Goal: Task Accomplishment & Management: Use online tool/utility

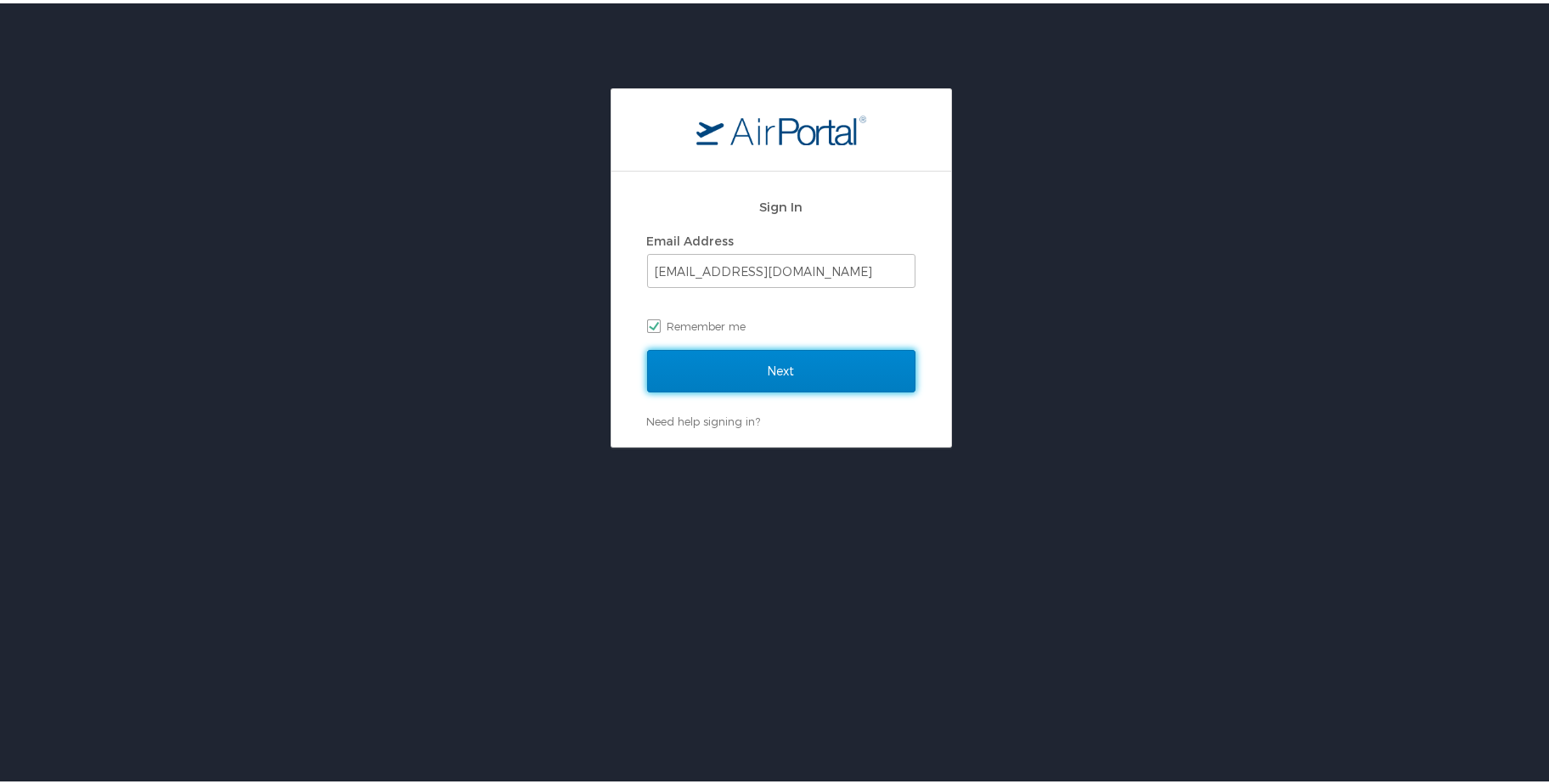
click at [784, 378] on input "Next" at bounding box center [781, 368] width 269 height 42
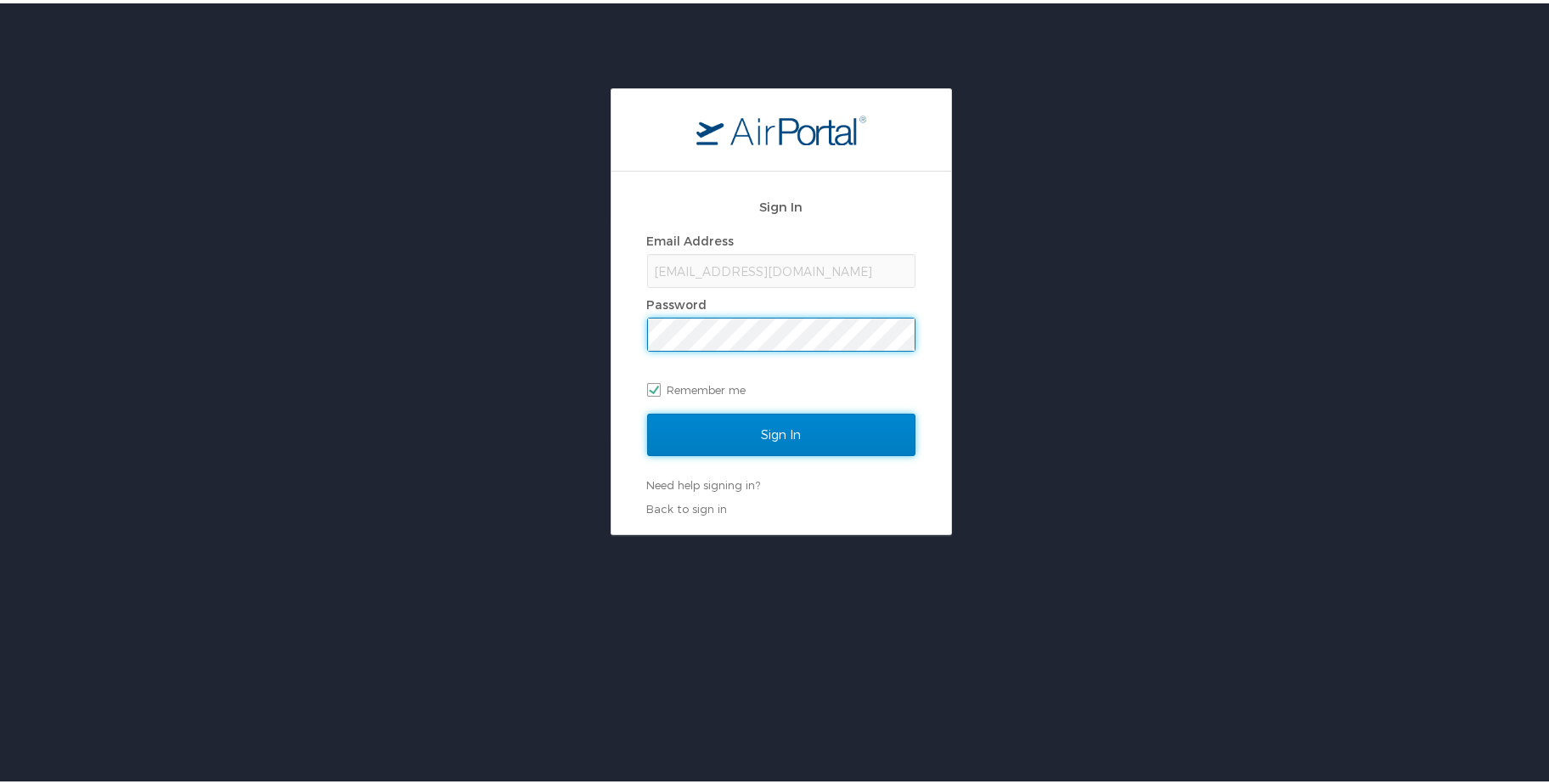
click at [760, 428] on input "Sign In" at bounding box center [781, 431] width 269 height 42
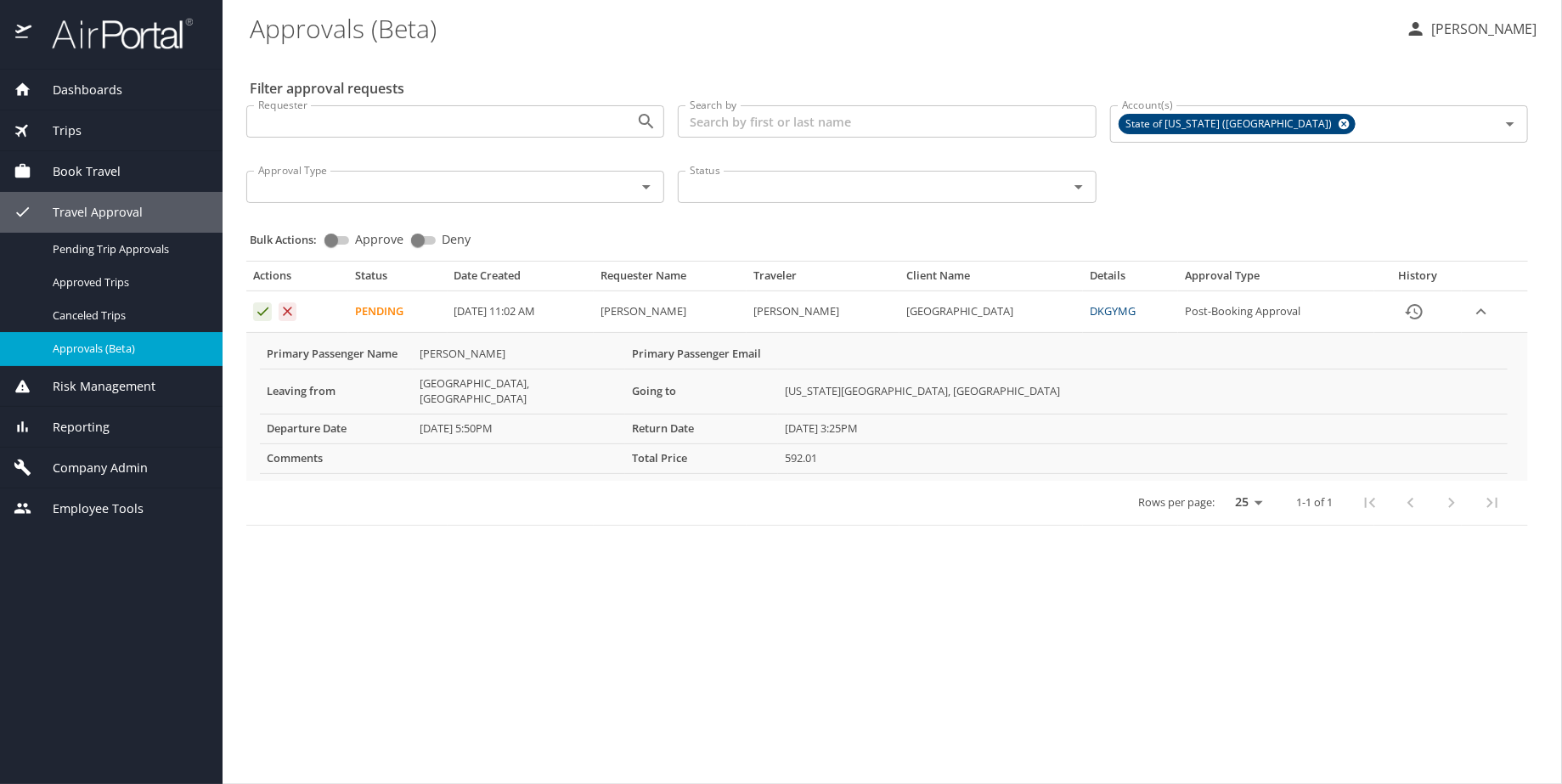
click at [262, 312] on icon "Approval table" at bounding box center [263, 311] width 11 height 8
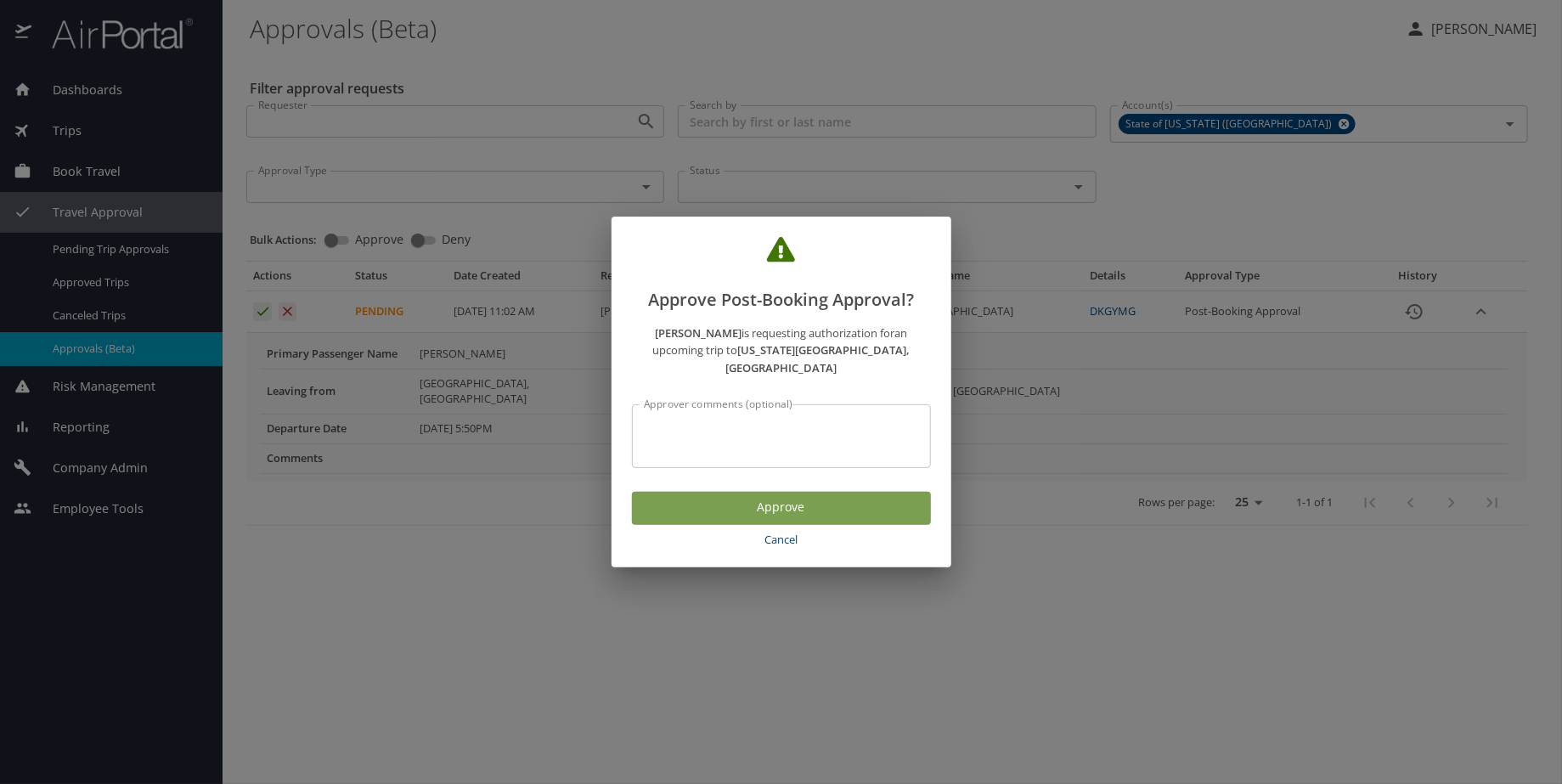
click at [743, 505] on span "Approve" at bounding box center [781, 507] width 271 height 21
